Goal: Information Seeking & Learning: Learn about a topic

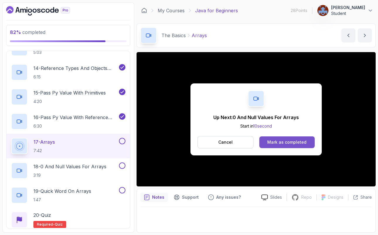
click at [292, 143] on div "Mark as completed" at bounding box center [286, 142] width 39 height 6
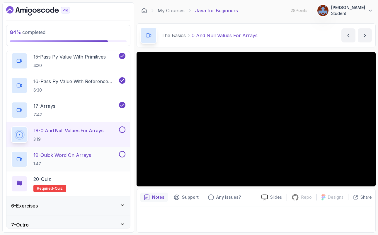
scroll to position [447, 0]
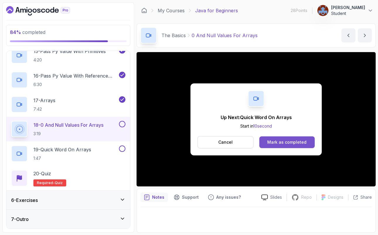
click at [291, 146] on button "Mark as completed" at bounding box center [286, 142] width 55 height 12
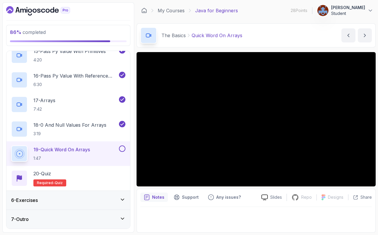
click at [124, 200] on icon at bounding box center [122, 200] width 6 height 6
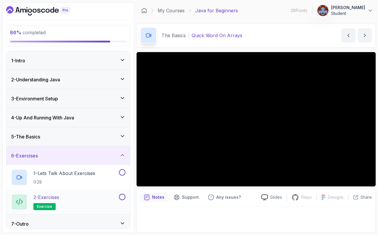
scroll to position [5, 0]
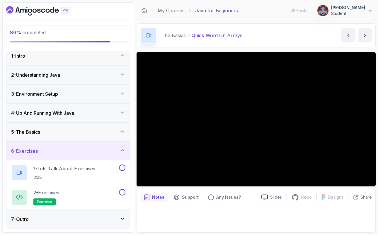
click at [123, 127] on div "5 - The Basics" at bounding box center [67, 132] width 123 height 19
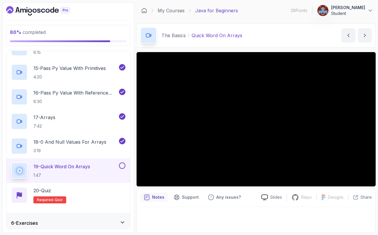
scroll to position [447, 0]
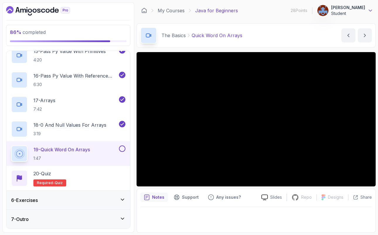
click at [370, 11] on icon at bounding box center [370, 11] width 6 height 6
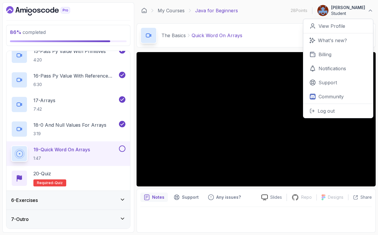
click at [339, 13] on p "Student" at bounding box center [348, 14] width 34 height 6
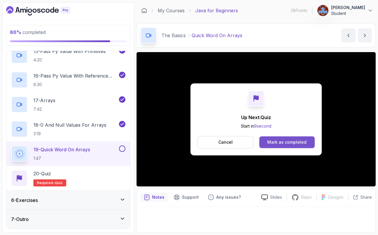
click at [281, 141] on div "Mark as completed" at bounding box center [286, 142] width 39 height 6
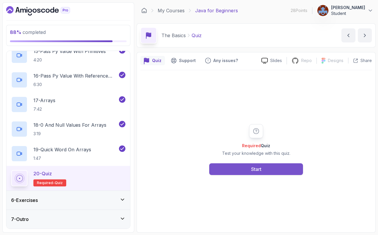
click at [265, 169] on button "Start" at bounding box center [256, 169] width 94 height 12
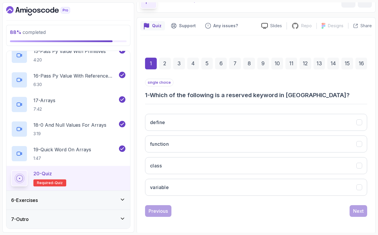
scroll to position [36, 0]
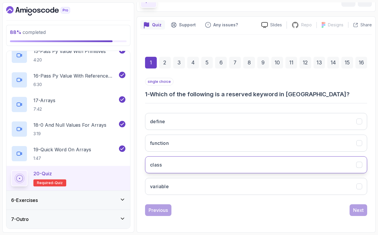
click at [160, 165] on h3 "class" at bounding box center [156, 164] width 12 height 7
click at [361, 211] on div "Next" at bounding box center [358, 210] width 11 height 7
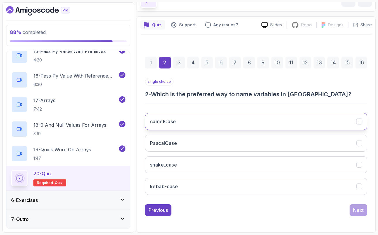
click at [171, 122] on h3 "camelCase" at bounding box center [163, 121] width 26 height 7
click at [360, 210] on div "Next" at bounding box center [358, 210] width 11 height 7
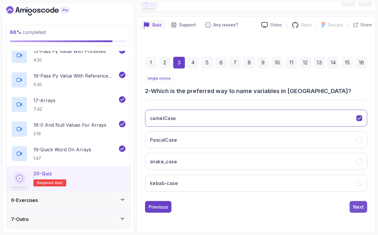
scroll to position [26, 0]
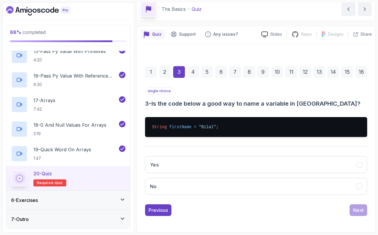
click at [165, 72] on div "2" at bounding box center [165, 72] width 12 height 12
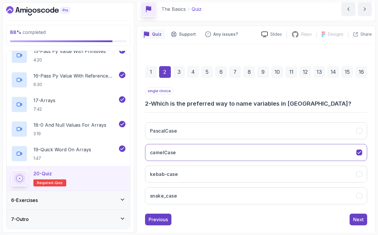
click at [181, 72] on div "3" at bounding box center [179, 72] width 12 height 12
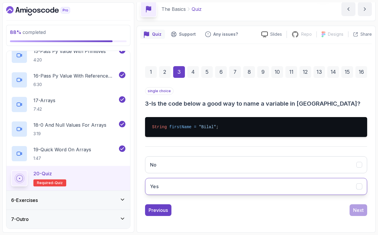
click at [162, 189] on button "Yes" at bounding box center [256, 186] width 222 height 17
click at [358, 211] on div "Next" at bounding box center [358, 210] width 11 height 7
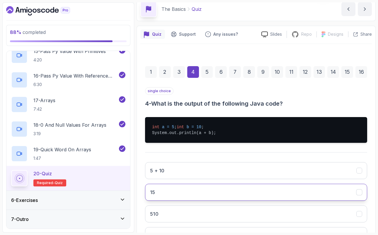
click at [168, 200] on button "15" at bounding box center [256, 192] width 222 height 17
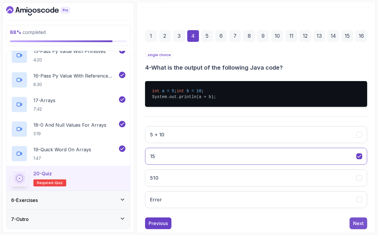
scroll to position [81, 0]
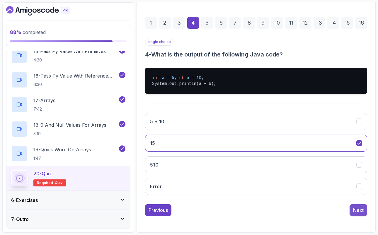
click at [359, 212] on div "Next" at bounding box center [358, 210] width 11 height 7
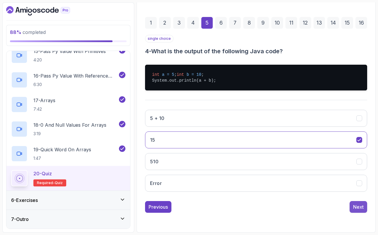
scroll to position [36, 0]
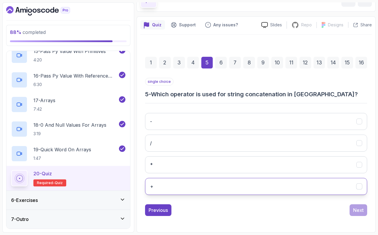
click at [164, 189] on button "+" at bounding box center [256, 186] width 222 height 17
click at [362, 211] on div "Next" at bounding box center [358, 210] width 11 height 7
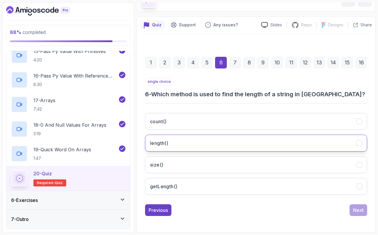
click at [181, 141] on button "length()" at bounding box center [256, 143] width 222 height 17
click at [359, 211] on div "Next" at bounding box center [358, 210] width 11 height 7
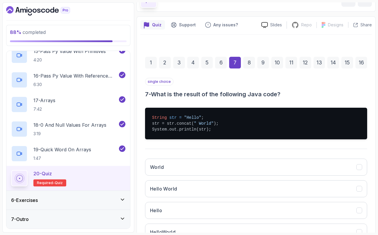
click at [222, 61] on div "6" at bounding box center [221, 63] width 12 height 12
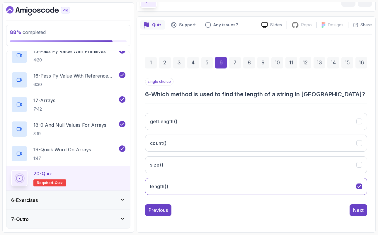
click at [234, 61] on div "7" at bounding box center [235, 63] width 12 height 12
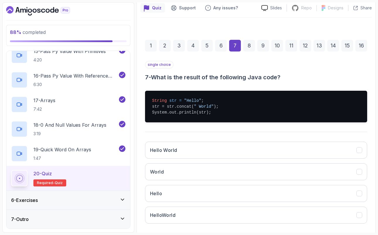
scroll to position [53, 0]
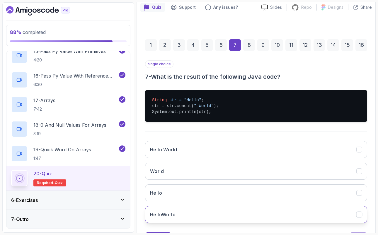
click at [173, 216] on h3 "HelloWorld" at bounding box center [162, 214] width 25 height 7
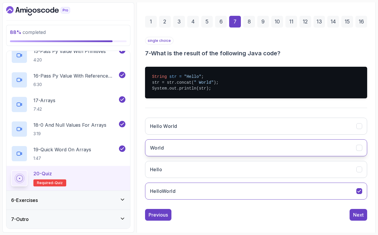
scroll to position [81, 0]
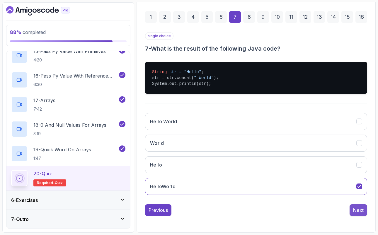
click at [360, 211] on div "Next" at bounding box center [358, 210] width 11 height 7
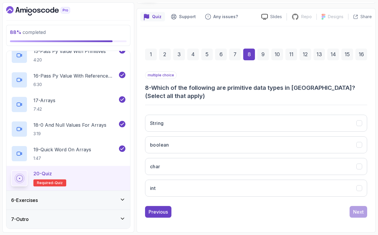
scroll to position [44, 0]
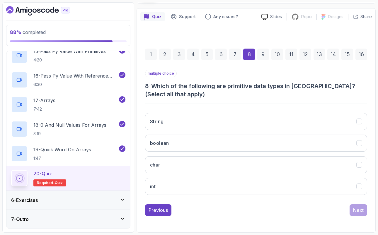
click at [235, 52] on div "7" at bounding box center [235, 55] width 12 height 12
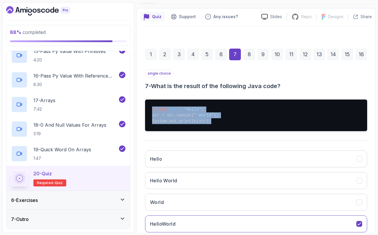
drag, startPoint x: 211, startPoint y: 122, endPoint x: 153, endPoint y: 111, distance: 59.3
click at [153, 111] on pre "String str = "Hello" ; str = str.concat( " World" ); System.out.println(str);" at bounding box center [256, 116] width 222 height 32
copy pre "String str = "Hello" ; str = str.concat( " World" ); System.out.println(str);"
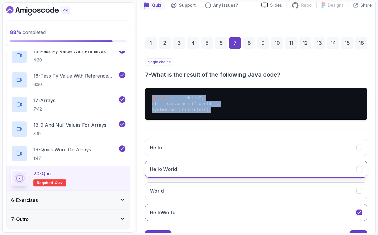
scroll to position [56, 0]
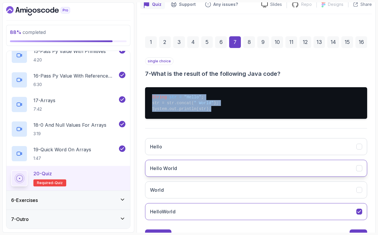
click at [200, 169] on button "Hello World" at bounding box center [256, 168] width 222 height 17
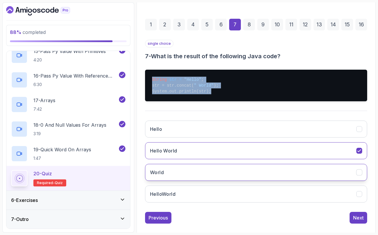
scroll to position [81, 0]
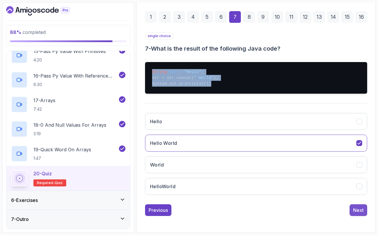
click at [355, 207] on div "Next" at bounding box center [358, 210] width 11 height 7
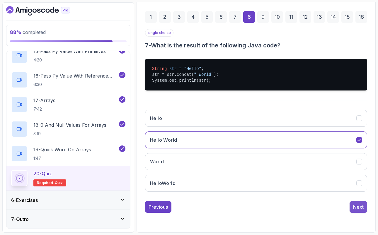
scroll to position [44, 0]
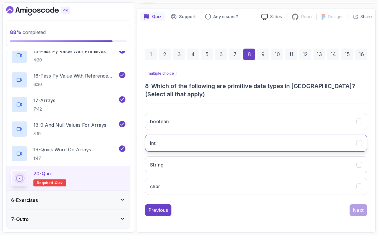
click at [165, 141] on button "int" at bounding box center [256, 143] width 222 height 17
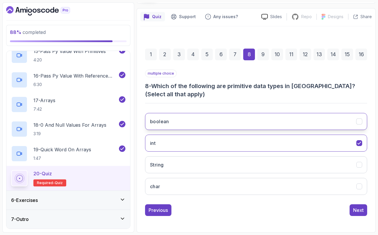
click at [165, 123] on h3 "boolean" at bounding box center [159, 121] width 19 height 7
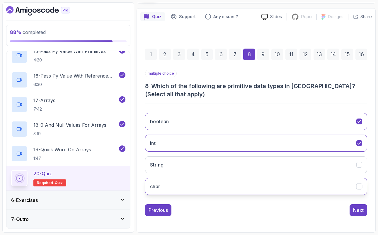
click at [176, 189] on button "char" at bounding box center [256, 186] width 222 height 17
click at [359, 211] on div "Next" at bounding box center [358, 210] width 11 height 7
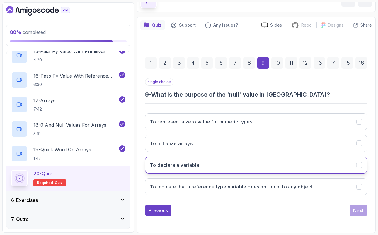
scroll to position [36, 0]
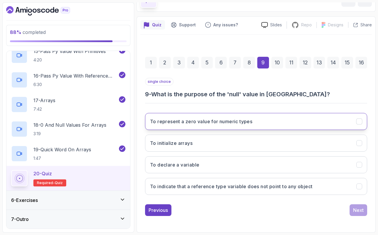
click at [204, 122] on h3 "To represent a zero value for numeric types" at bounding box center [201, 121] width 102 height 7
click at [359, 212] on div "Next" at bounding box center [358, 210] width 11 height 7
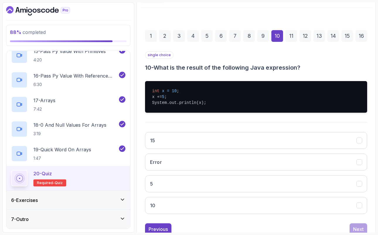
scroll to position [62, 0]
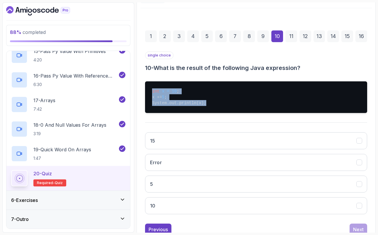
drag, startPoint x: 152, startPoint y: 93, endPoint x: 209, endPoint y: 102, distance: 57.8
click at [209, 102] on pre "int x = 10 ; x += 5 ; System.out.println(x);" at bounding box center [256, 97] width 222 height 32
copy pre "int x = 10 ; x += 5 ; System.out.println(x);"
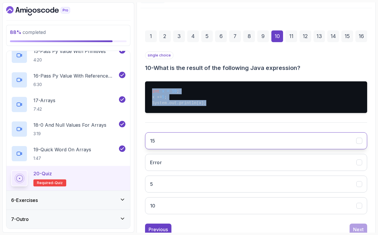
click at [158, 143] on button "15" at bounding box center [256, 140] width 222 height 17
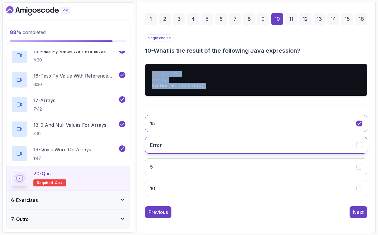
scroll to position [81, 0]
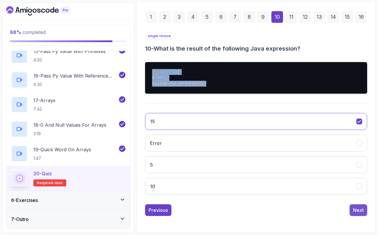
click at [358, 208] on div "Next" at bounding box center [358, 210] width 11 height 7
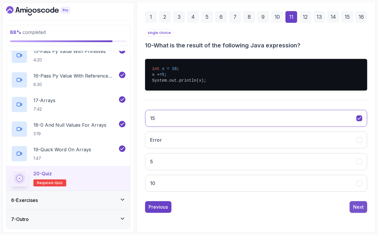
scroll to position [66, 0]
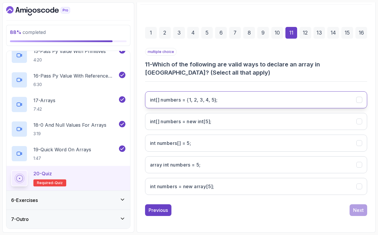
click at [196, 97] on h3 "int[] numbers = {1, 2, 3, 4, 5};" at bounding box center [184, 99] width 68 height 7
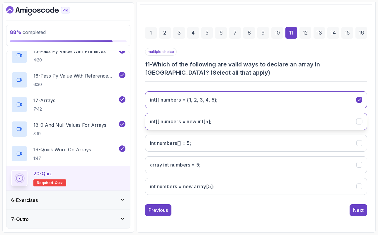
click at [207, 122] on h3 "int[] numbers = new int[5];" at bounding box center [180, 121] width 61 height 7
click at [358, 209] on div "Next" at bounding box center [358, 210] width 11 height 7
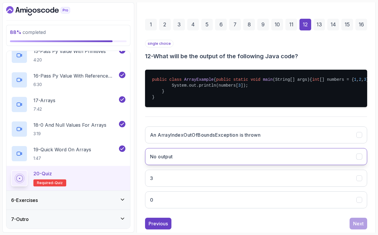
scroll to position [81, 0]
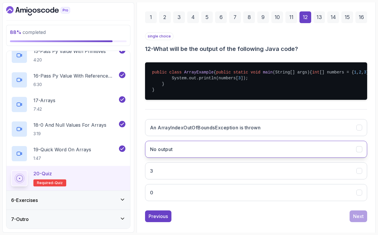
click at [168, 153] on h3 "No output" at bounding box center [161, 149] width 23 height 7
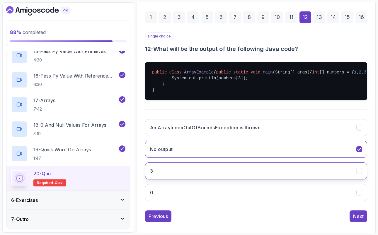
scroll to position [99, 0]
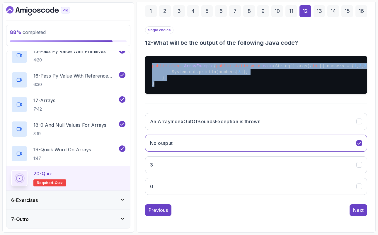
drag, startPoint x: 153, startPoint y: 54, endPoint x: 167, endPoint y: 83, distance: 31.7
click at [167, 83] on pre "public class ArrayExample { public static void main (String[] args) { int [] nu…" at bounding box center [256, 74] width 222 height 37
copy pre "public class ArrayExample { public static void main (String[] args) { int [] nu…"
click at [201, 124] on h3 "An ArrayIndexOutOfBoundsException is thrown" at bounding box center [205, 121] width 110 height 7
click at [358, 211] on div "Next" at bounding box center [358, 210] width 11 height 7
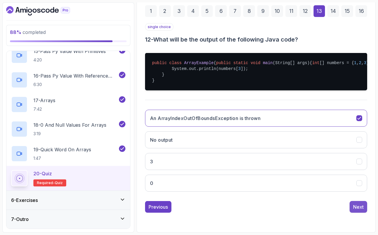
scroll to position [36, 0]
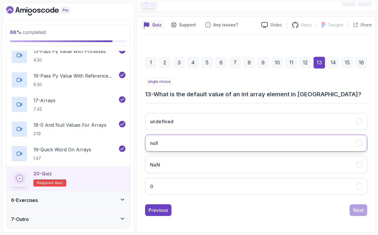
click at [169, 144] on button "null" at bounding box center [256, 143] width 222 height 17
click at [361, 212] on div "Next" at bounding box center [358, 210] width 11 height 7
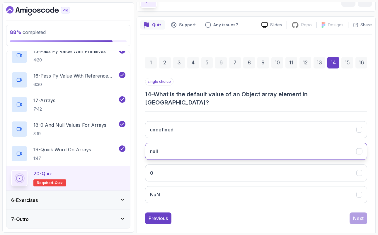
click at [172, 145] on button "null" at bounding box center [256, 151] width 222 height 17
click at [320, 61] on div "13" at bounding box center [319, 63] width 12 height 12
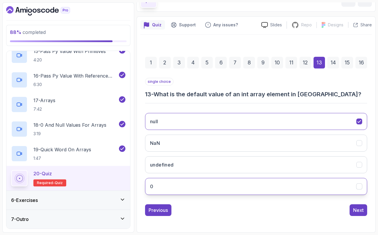
click at [265, 188] on button "0" at bounding box center [256, 186] width 222 height 17
click at [359, 210] on div "Next" at bounding box center [358, 210] width 11 height 7
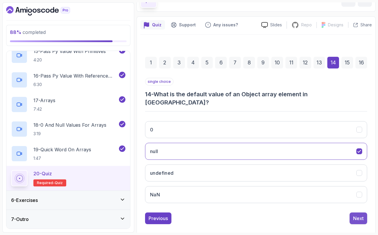
click at [359, 215] on div "Next" at bounding box center [358, 218] width 11 height 7
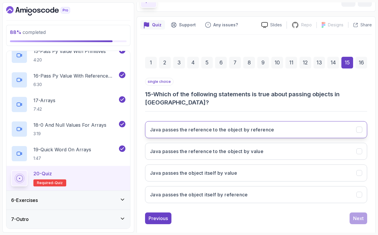
click at [362, 121] on button "Java passes the reference to the object by reference" at bounding box center [256, 129] width 222 height 17
click at [359, 215] on div "Next" at bounding box center [358, 218] width 11 height 7
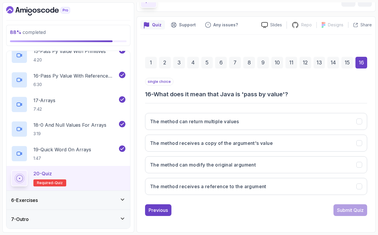
click at [347, 63] on div "15" at bounding box center [347, 63] width 12 height 12
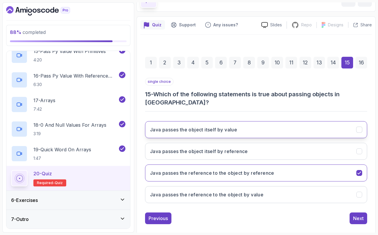
click at [360, 127] on icon "Java passes the object itself by value" at bounding box center [359, 130] width 6 height 6
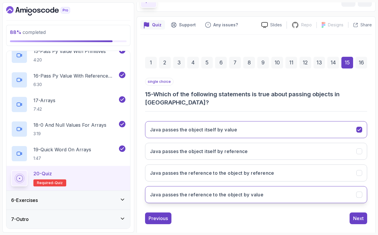
click at [360, 192] on icon "Java passes the reference to the object by value" at bounding box center [359, 195] width 6 height 6
click at [361, 215] on div "Next" at bounding box center [358, 218] width 11 height 7
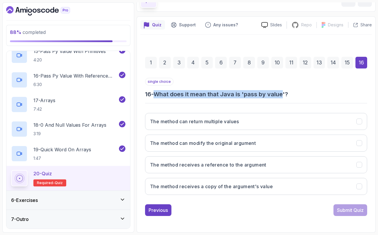
drag, startPoint x: 286, startPoint y: 95, endPoint x: 158, endPoint y: 95, distance: 127.9
click at [158, 95] on h3 "16 - What does it mean that Java is 'pass by value'?" at bounding box center [256, 94] width 222 height 8
copy h3 "What does it mean that Java is 'pass by value"
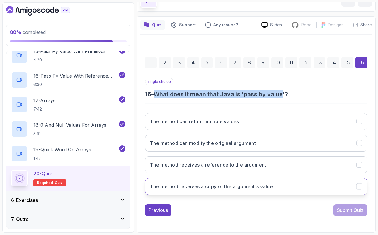
click at [362, 187] on button "The method receives a copy of the argument's value" at bounding box center [256, 186] width 222 height 17
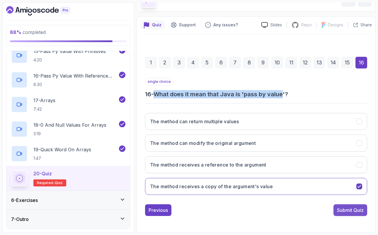
click at [361, 209] on div "Submit Quiz" at bounding box center [350, 210] width 27 height 7
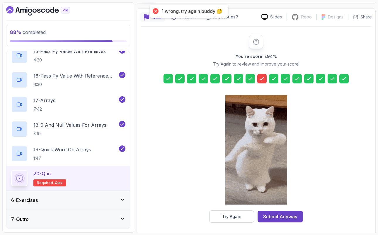
scroll to position [46, 0]
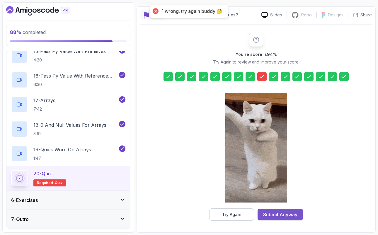
click at [268, 216] on div "Submit Anyway" at bounding box center [280, 214] width 34 height 7
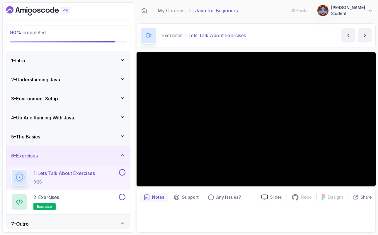
scroll to position [5, 0]
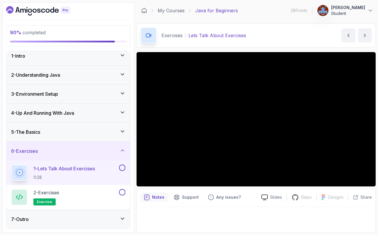
click at [124, 220] on icon at bounding box center [122, 219] width 6 height 6
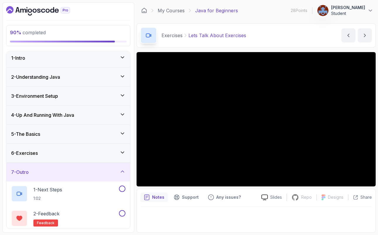
scroll to position [0, 0]
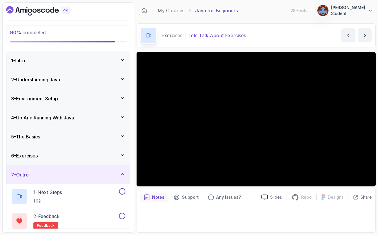
click at [121, 154] on icon at bounding box center [122, 155] width 6 height 6
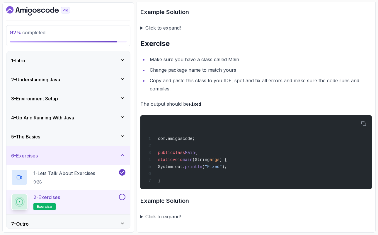
scroll to position [1216, 0]
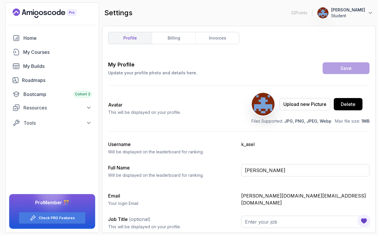
type input "Student"
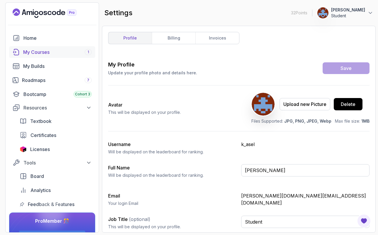
click at [51, 54] on div "My Courses 1" at bounding box center [57, 52] width 68 height 7
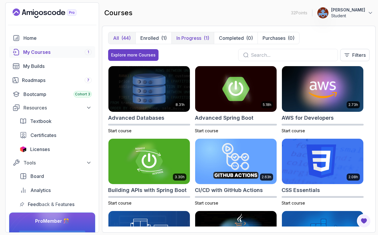
click at [195, 37] on p "In Progress" at bounding box center [188, 38] width 25 height 7
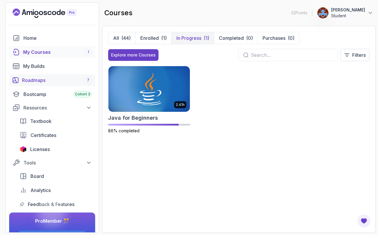
click at [49, 77] on div "Roadmaps 7" at bounding box center [57, 80] width 70 height 7
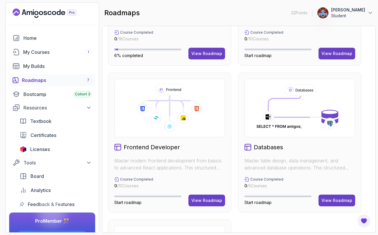
scroll to position [256, 0]
